Goal: Navigation & Orientation: Find specific page/section

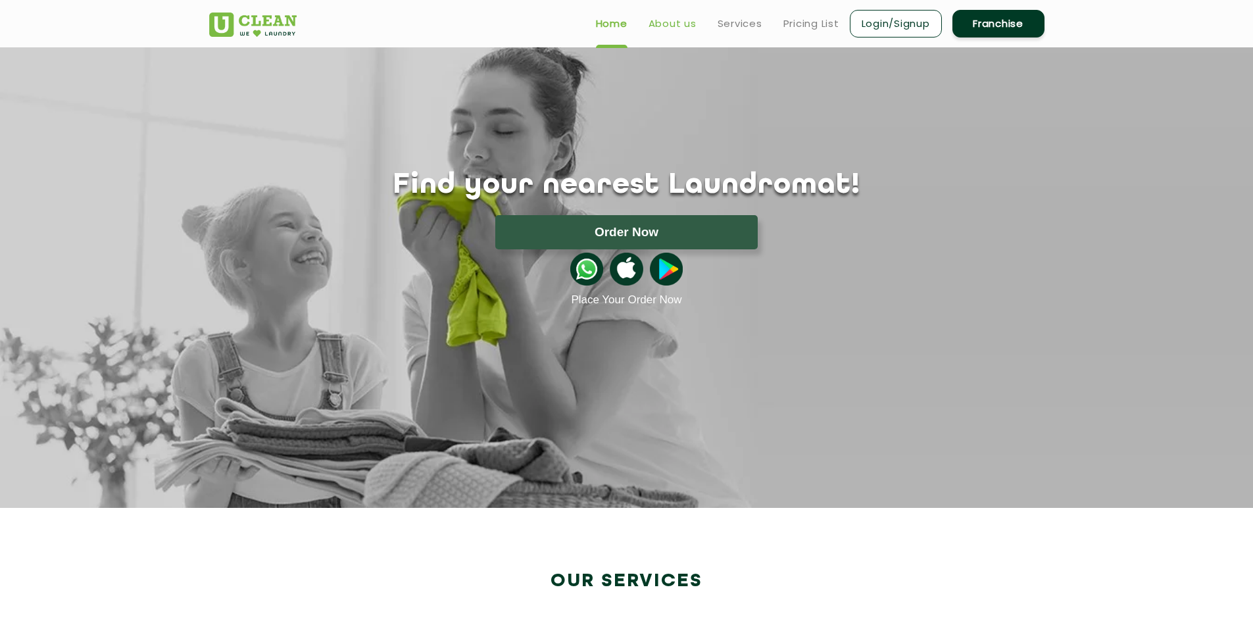
click at [670, 17] on link "About us" at bounding box center [673, 24] width 48 height 16
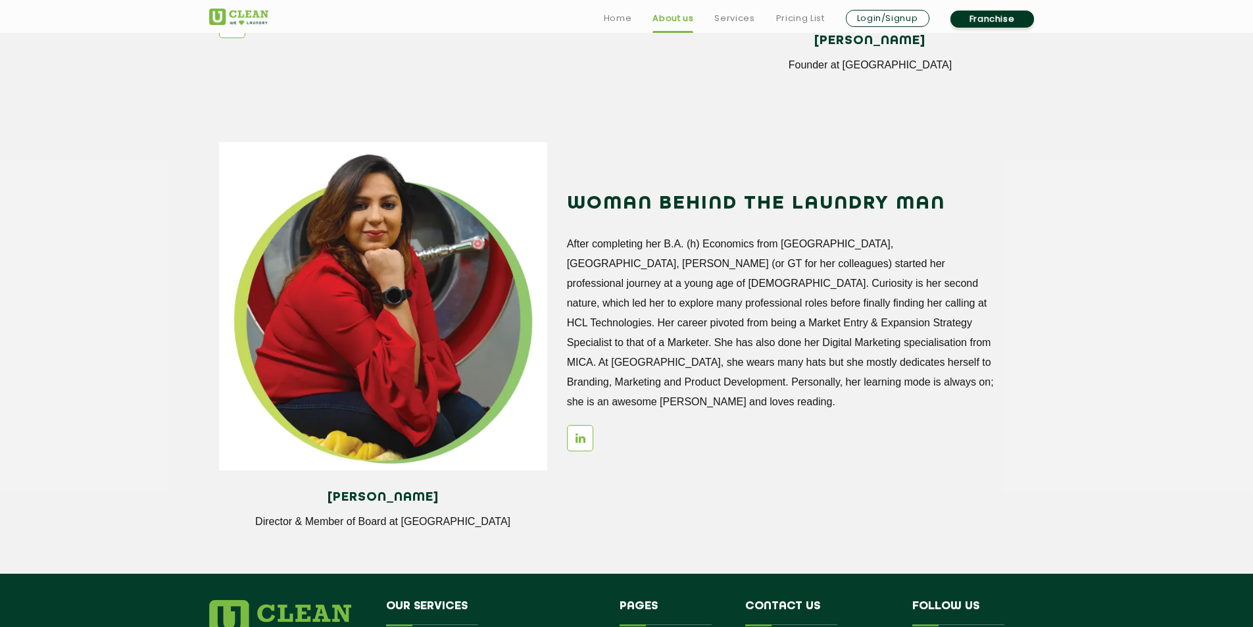
scroll to position [1775, 0]
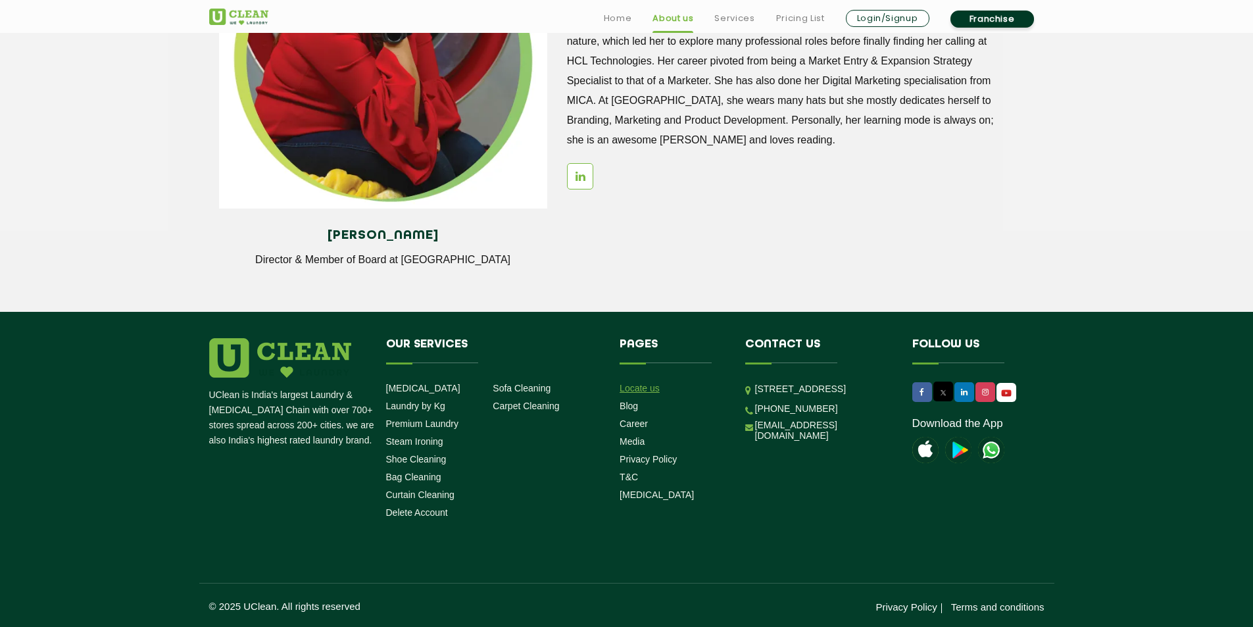
click at [630, 384] on link "Locate us" at bounding box center [640, 388] width 40 height 11
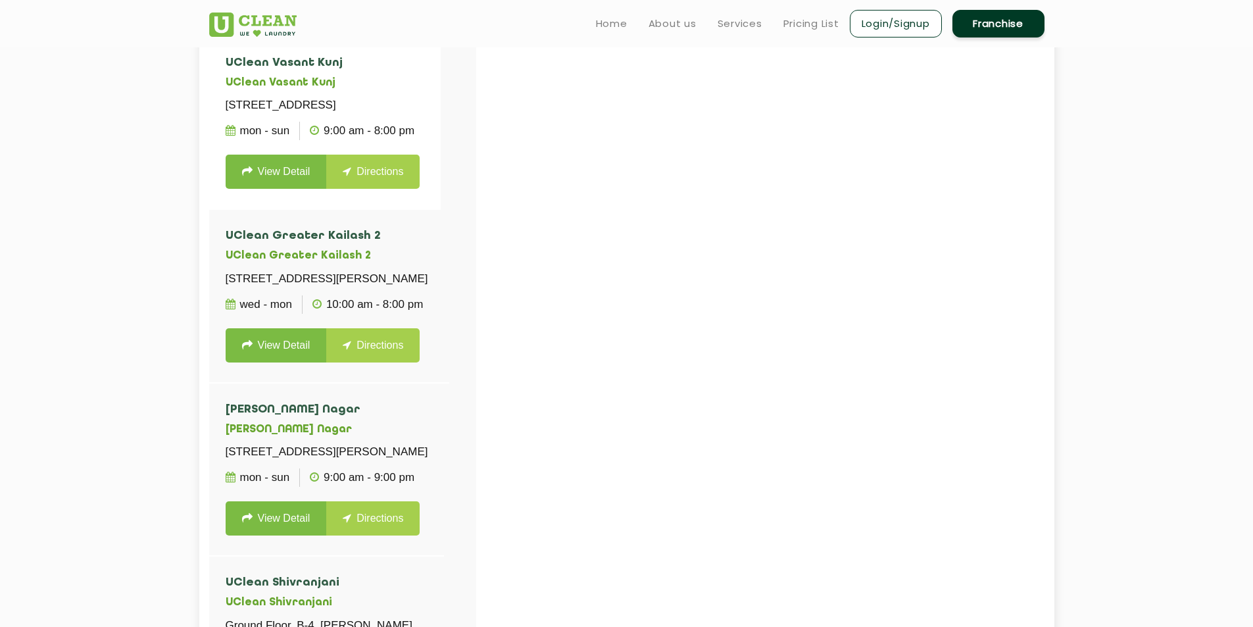
scroll to position [60, 0]
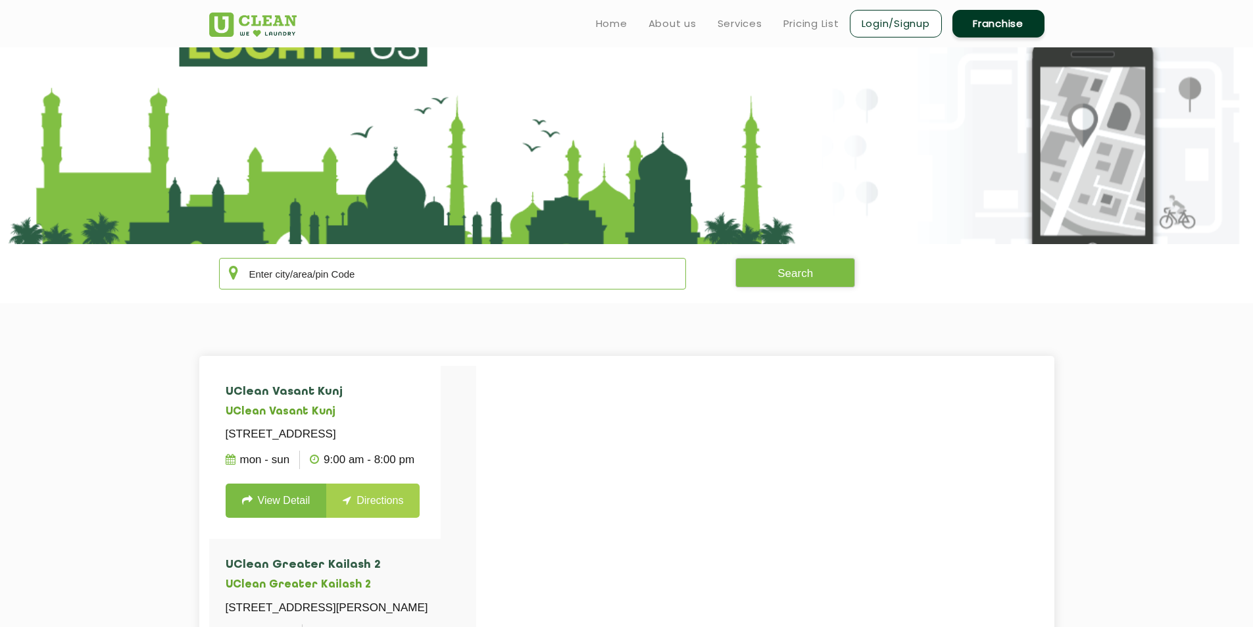
click at [374, 272] on input "text" at bounding box center [453, 274] width 468 height 32
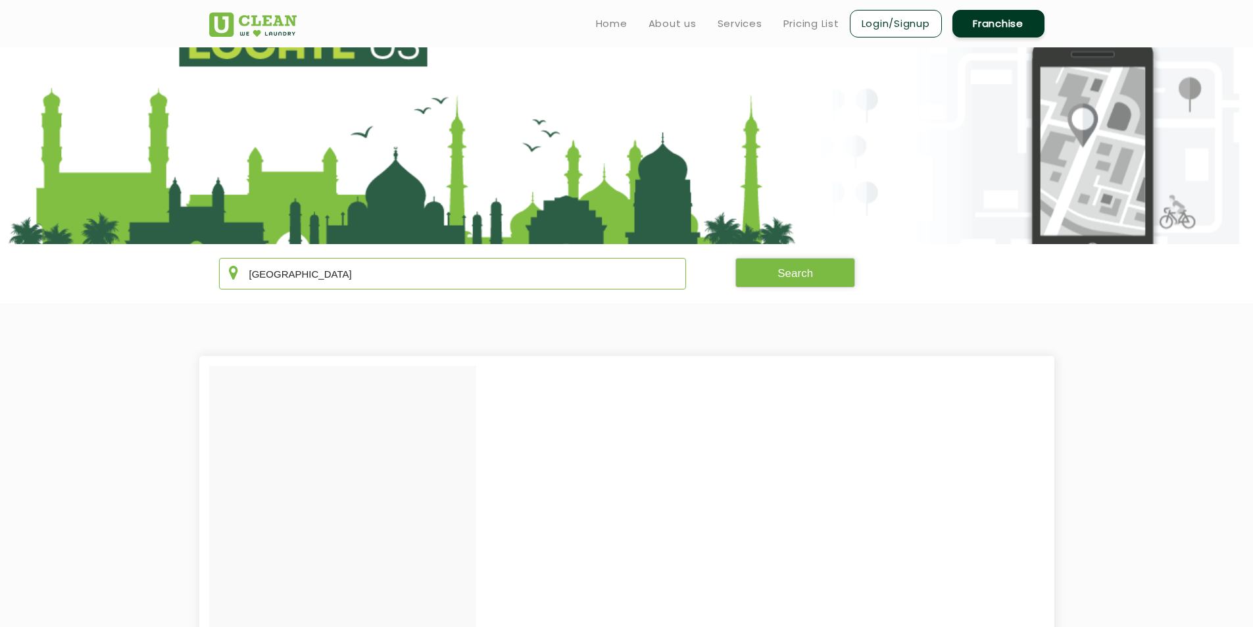
type input "[GEOGRAPHIC_DATA]"
click at [791, 281] on button "Search" at bounding box center [796, 273] width 120 height 30
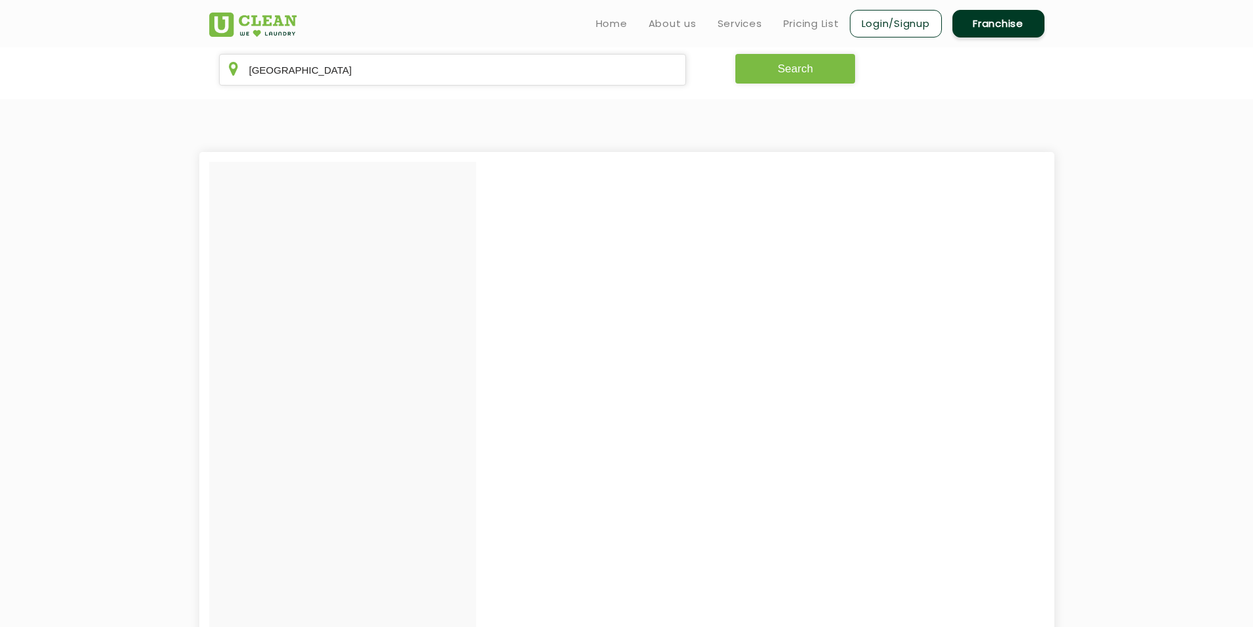
scroll to position [0, 0]
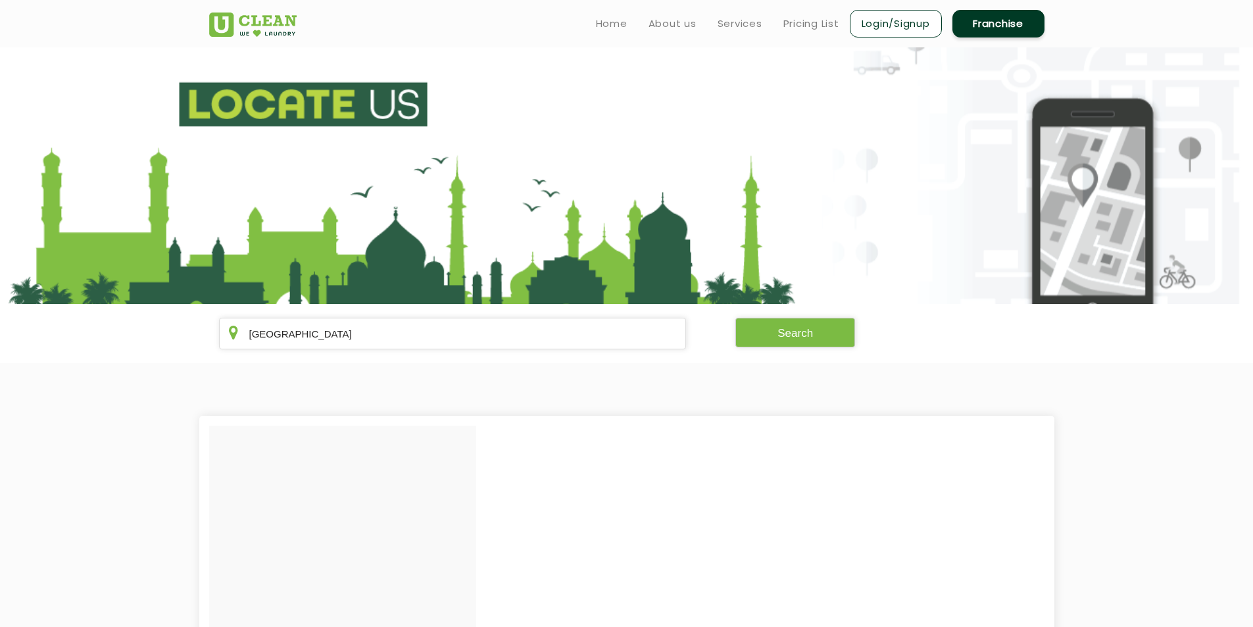
click at [791, 351] on section "[GEOGRAPHIC_DATA] Search" at bounding box center [626, 333] width 1253 height 59
click at [801, 334] on button "Search" at bounding box center [796, 333] width 120 height 30
